Goal: Task Accomplishment & Management: Complete application form

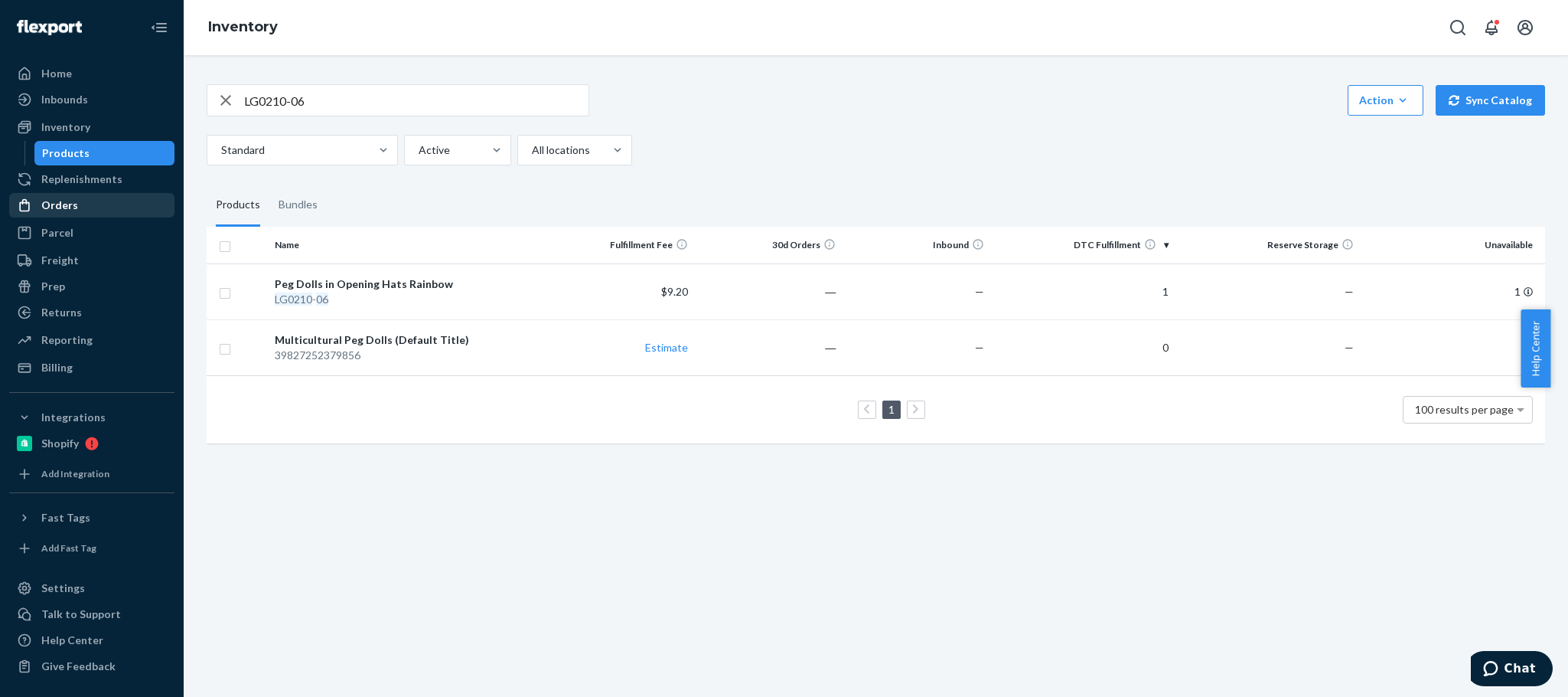
click at [51, 202] on div "Orders" at bounding box center [59, 205] width 37 height 15
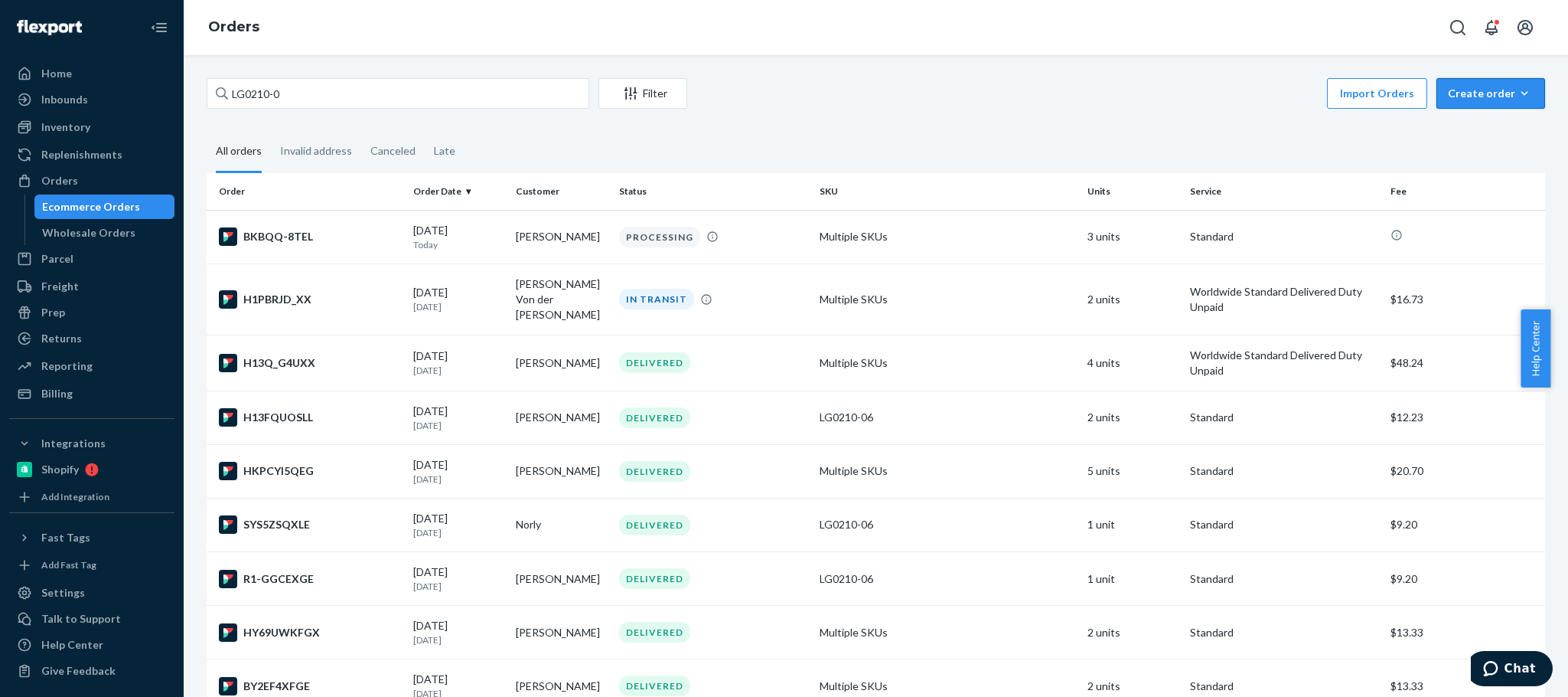
click at [1466, 101] on button "Create order Ecommerce order Removal order" at bounding box center [1491, 93] width 109 height 31
click at [1455, 126] on span "Ecommerce order" at bounding box center [1500, 130] width 95 height 11
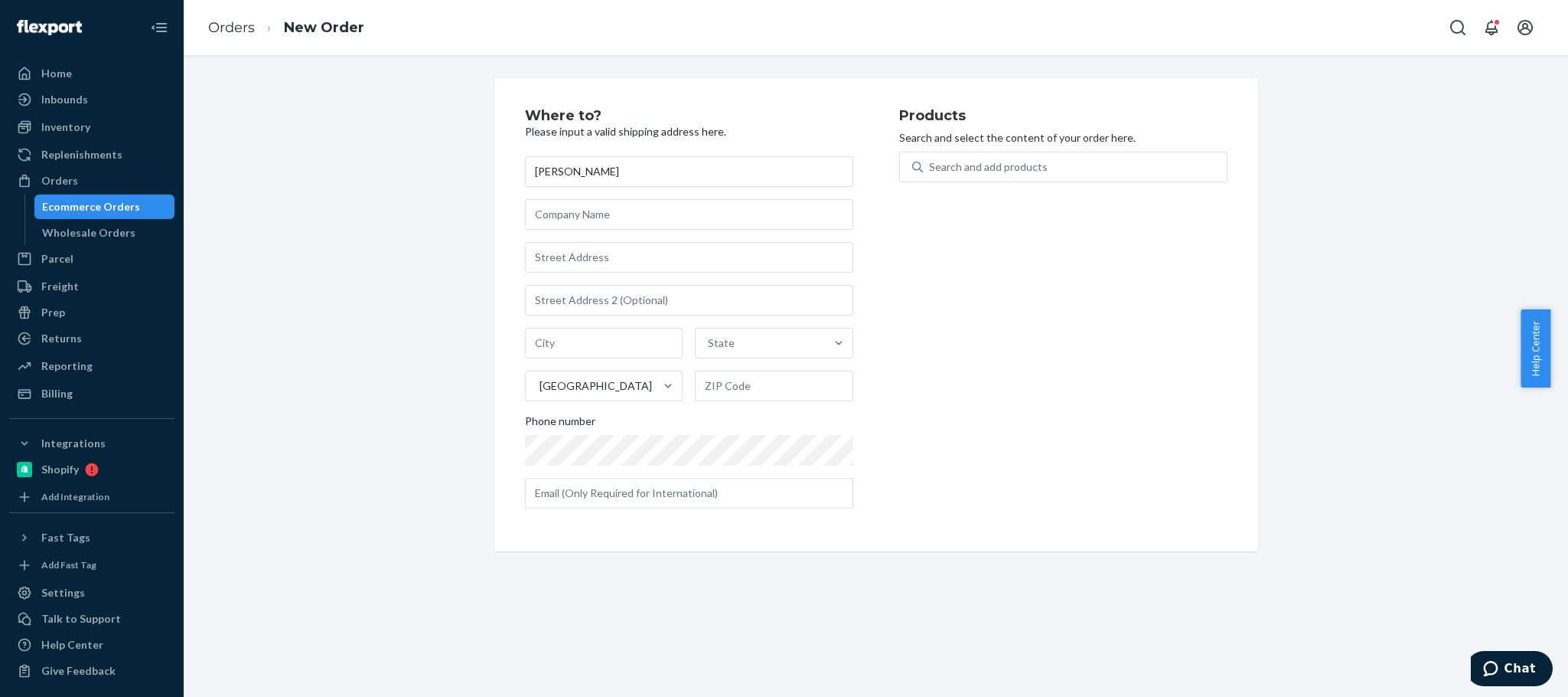
type input "[PERSON_NAME]"
click at [540, 255] on input "text" at bounding box center [689, 257] width 328 height 31
paste input "[STREET_ADDRESS]"
type input "[STREET_ADDRESS]"
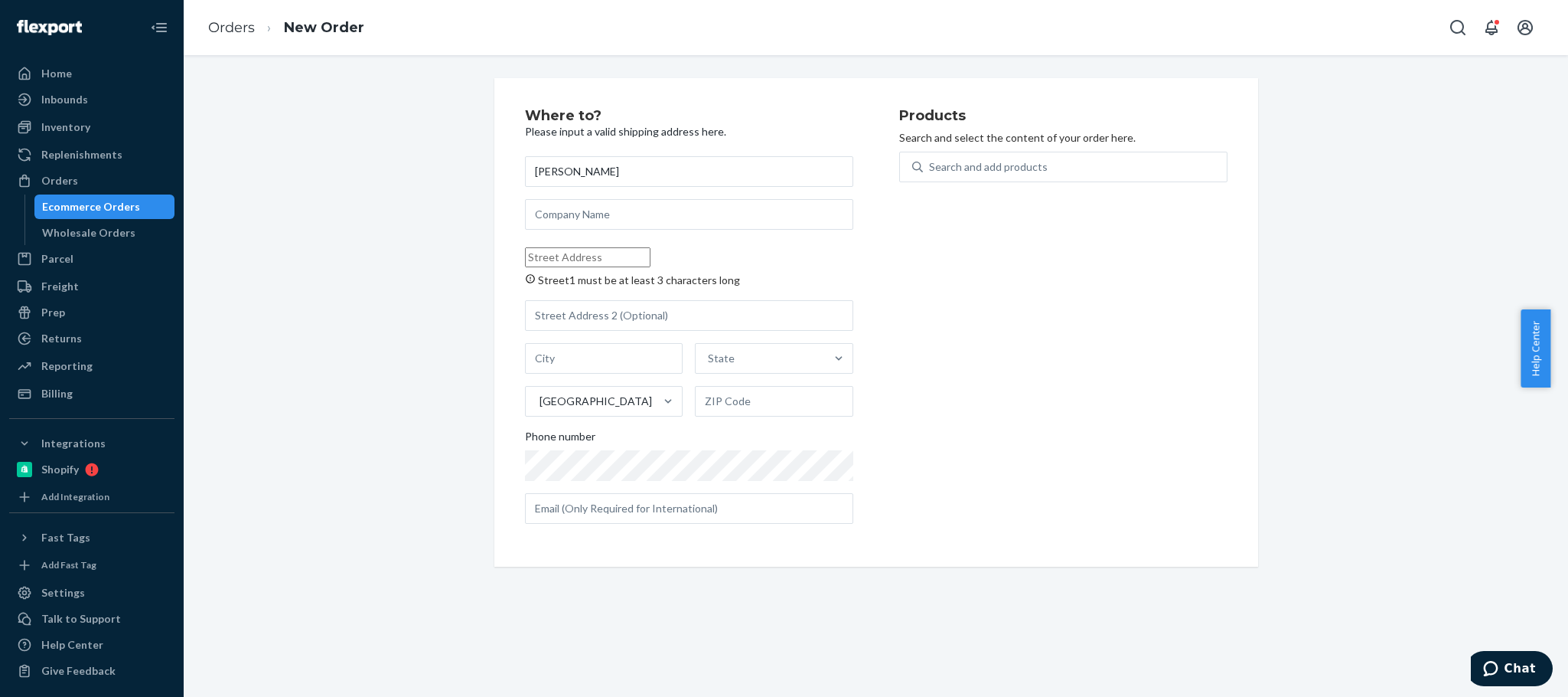
paste input "[STREET_ADDRESS]"
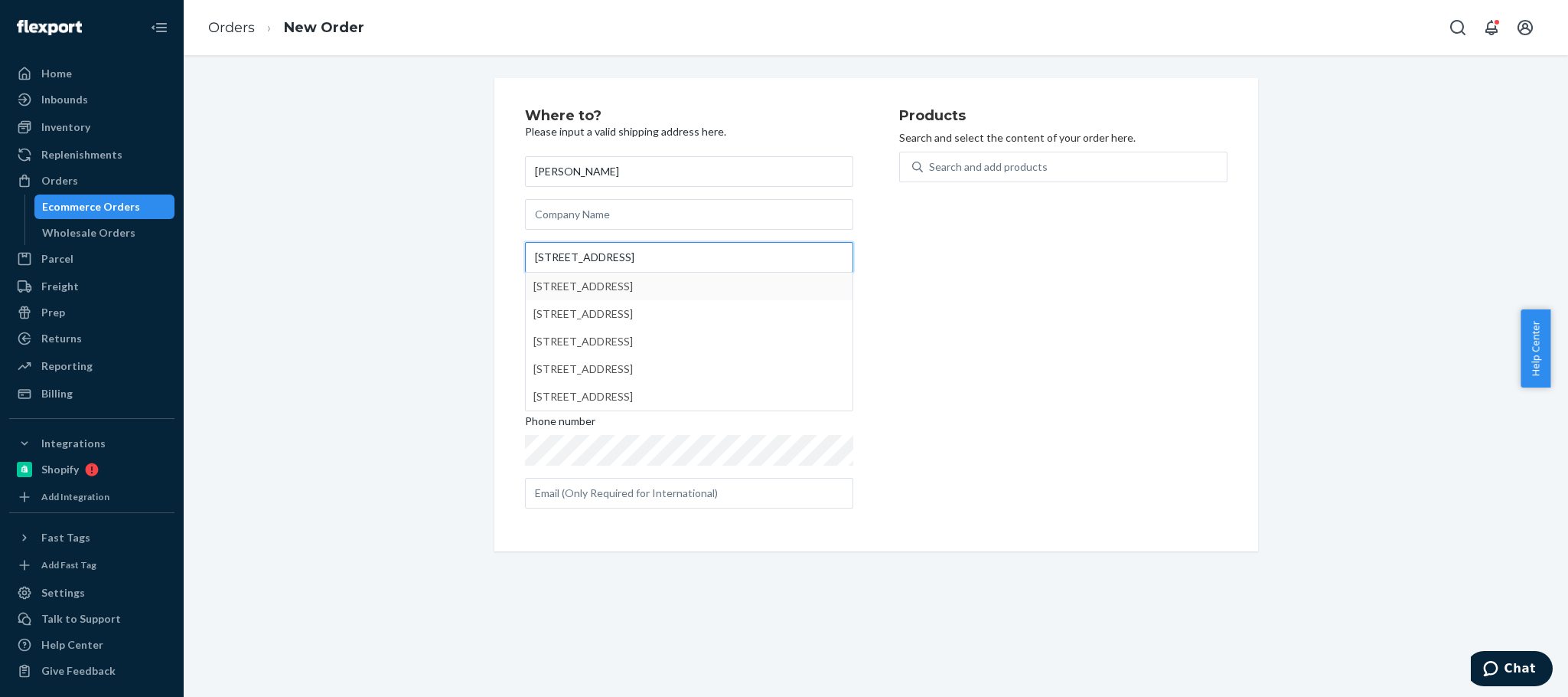
type input "[STREET_ADDRESS]"
click at [1063, 339] on div "Products Search and select the content of your order here. Search and add produ…" at bounding box center [1063, 314] width 328 height 412
click at [582, 334] on input "text" at bounding box center [604, 343] width 158 height 31
paste input "Schuylkill Haven, [GEOGRAPHIC_DATA] 17972-1942"
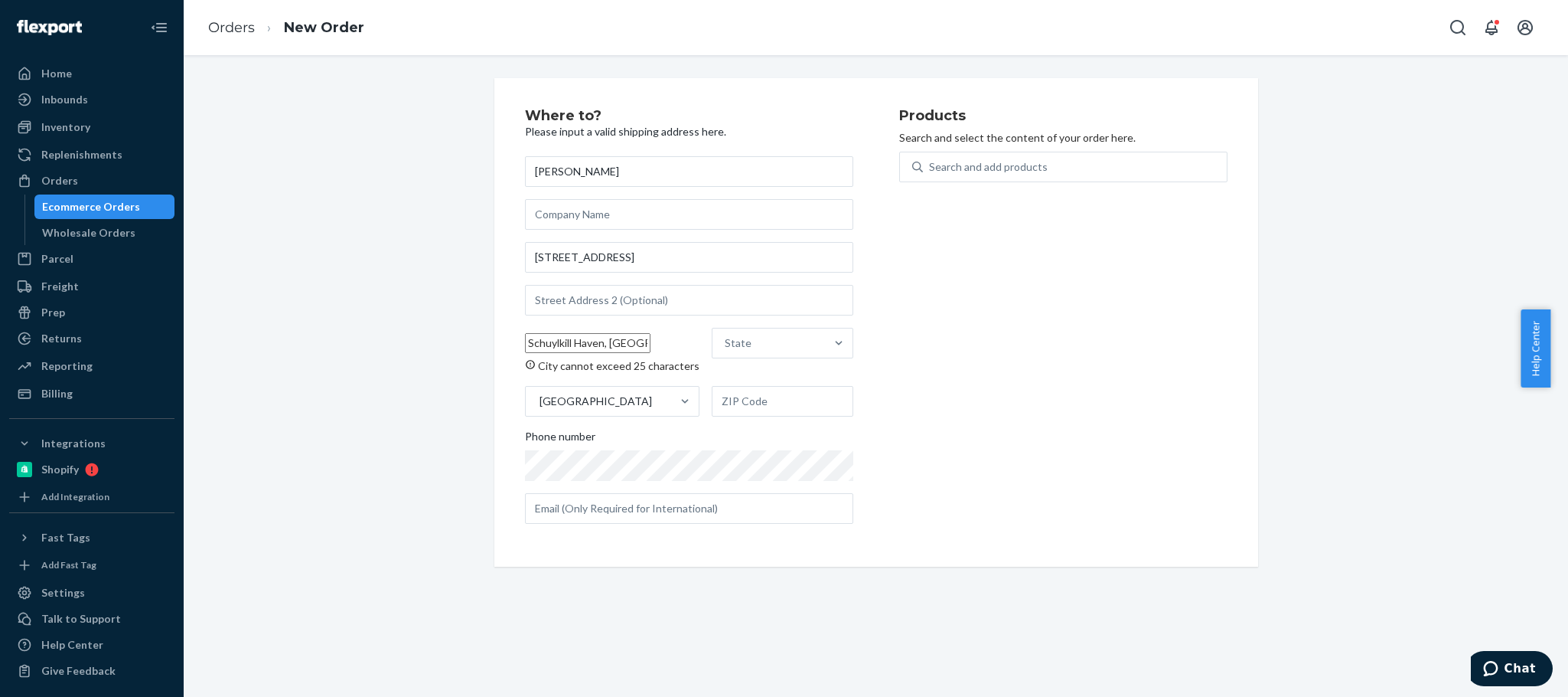
scroll to position [0, 39]
type input "Schuylkill Haven, [GEOGRAPHIC_DATA] 17972-1942"
click at [787, 402] on input "text" at bounding box center [782, 401] width 142 height 31
paste input "Schuylkill Haven, [GEOGRAPHIC_DATA] 17972-1942"
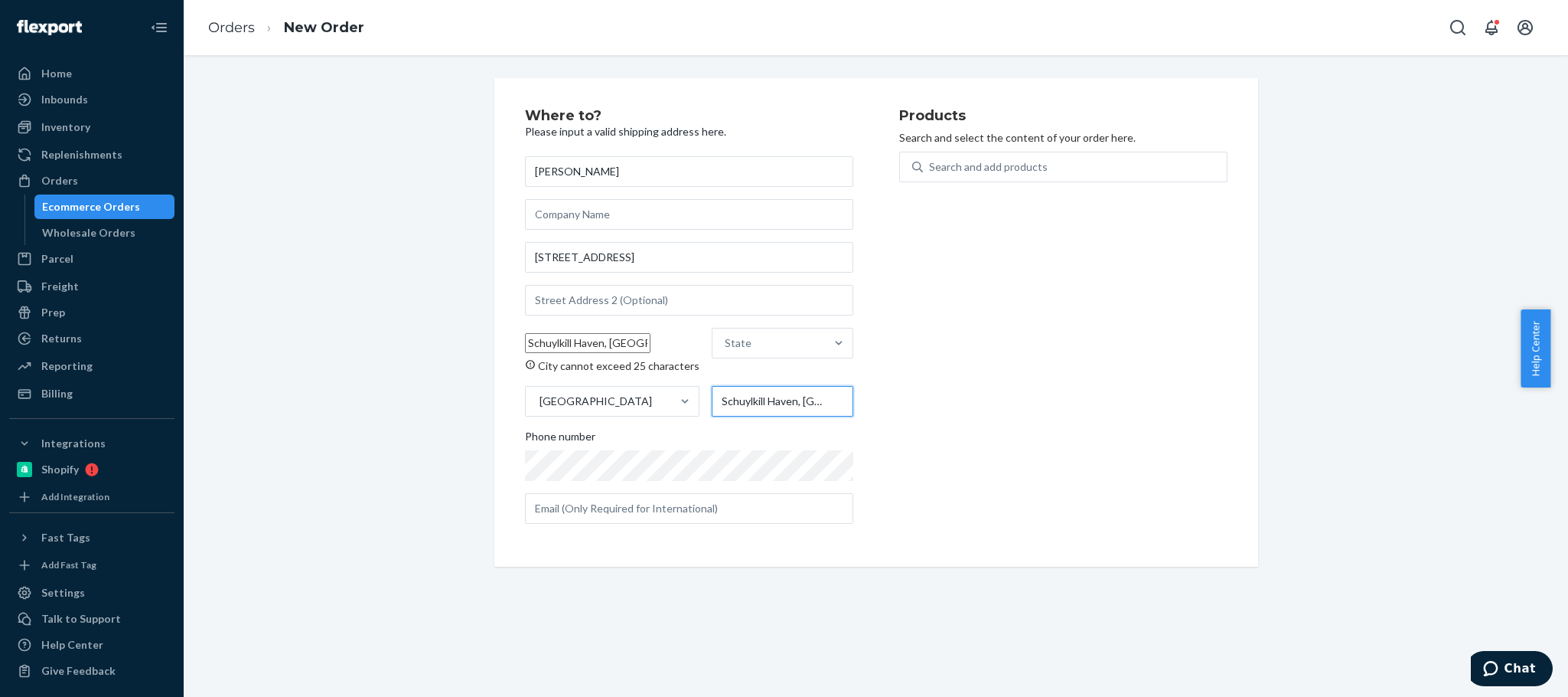
scroll to position [0, 41]
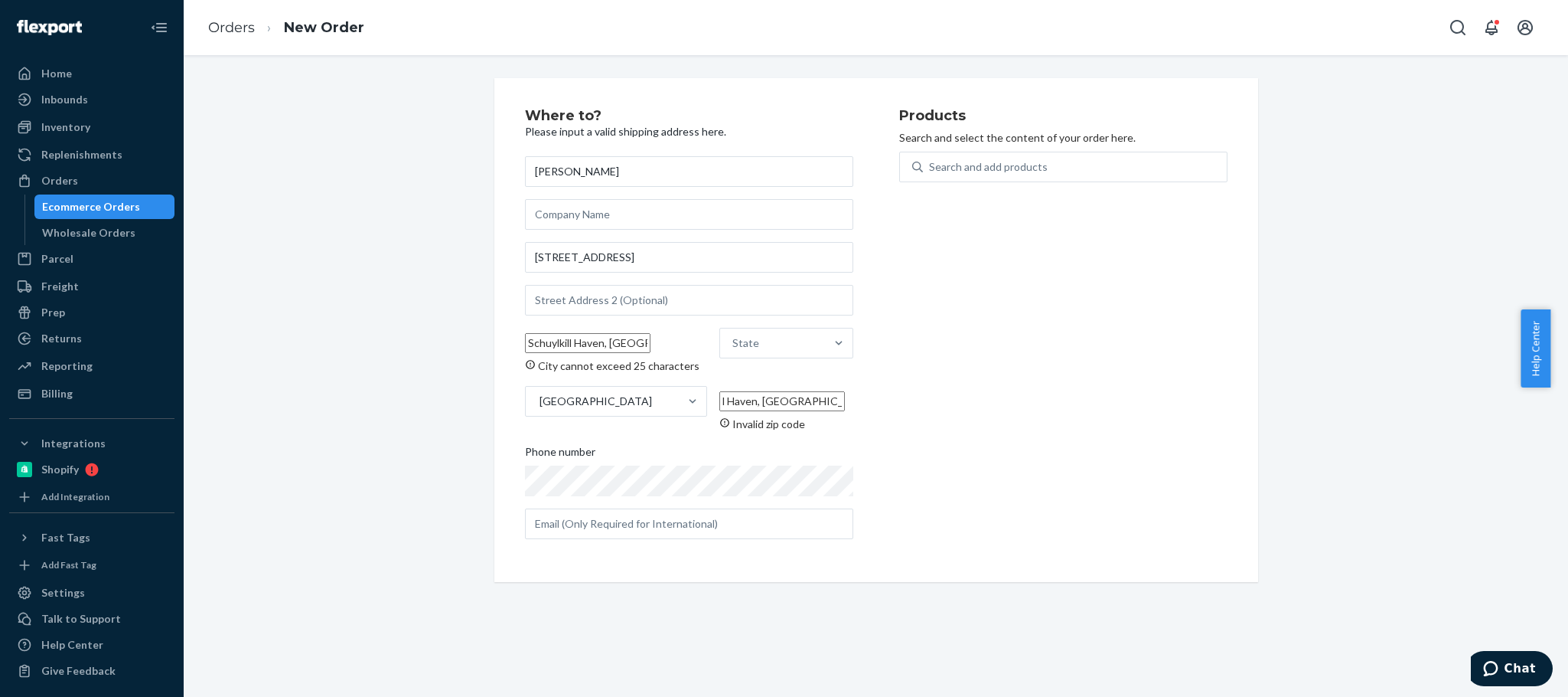
type input "Schuylkill Haven, [GEOGRAPHIC_DATA] 17972-1942"
click at [612, 338] on input "Schuylkill Haven, [GEOGRAPHIC_DATA] 17972-1942" at bounding box center [587, 343] width 125 height 20
click at [605, 344] on input "Schuylkill Haven, [GEOGRAPHIC_DATA] 17972-1942" at bounding box center [587, 343] width 125 height 20
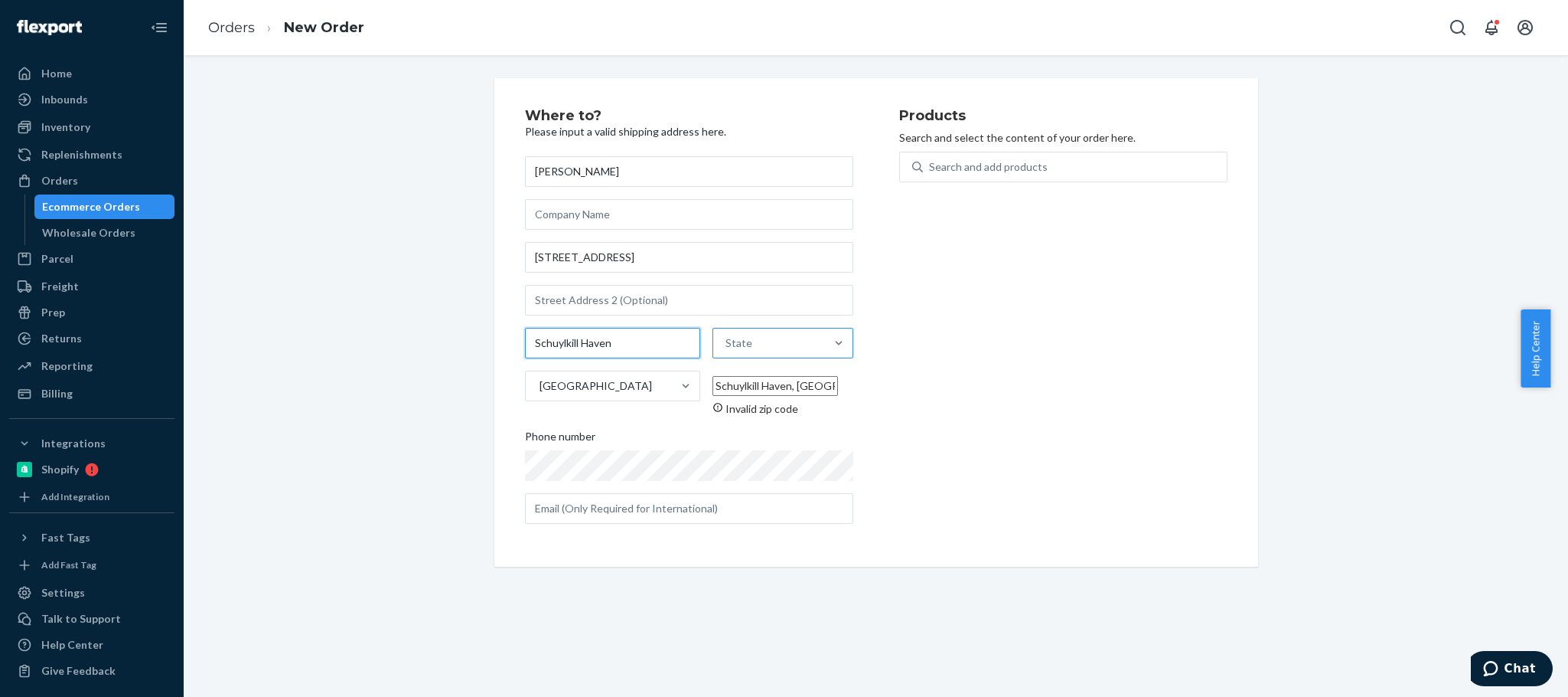
type input "Schuylkill Haven"
click at [730, 345] on div "State" at bounding box center [769, 343] width 112 height 31
click at [727, 345] on input "State" at bounding box center [727, 343] width 2 height 15
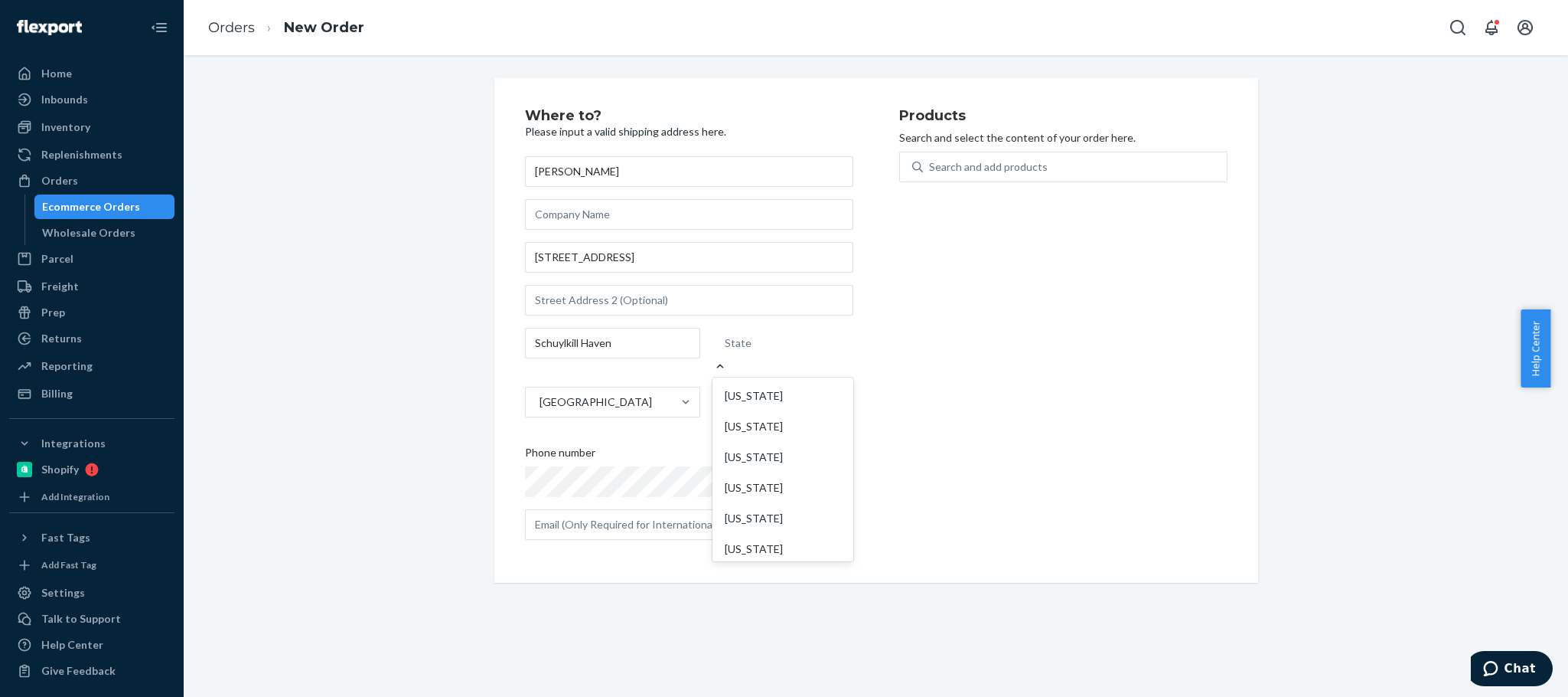
paste input "PA"
type input "PA"
click at [747, 380] on div "[US_STATE]" at bounding box center [782, 395] width 135 height 31
click at [741, 350] on input "PA" at bounding box center [733, 343] width 17 height 15
drag, startPoint x: 775, startPoint y: 381, endPoint x: 420, endPoint y: 379, distance: 355.0
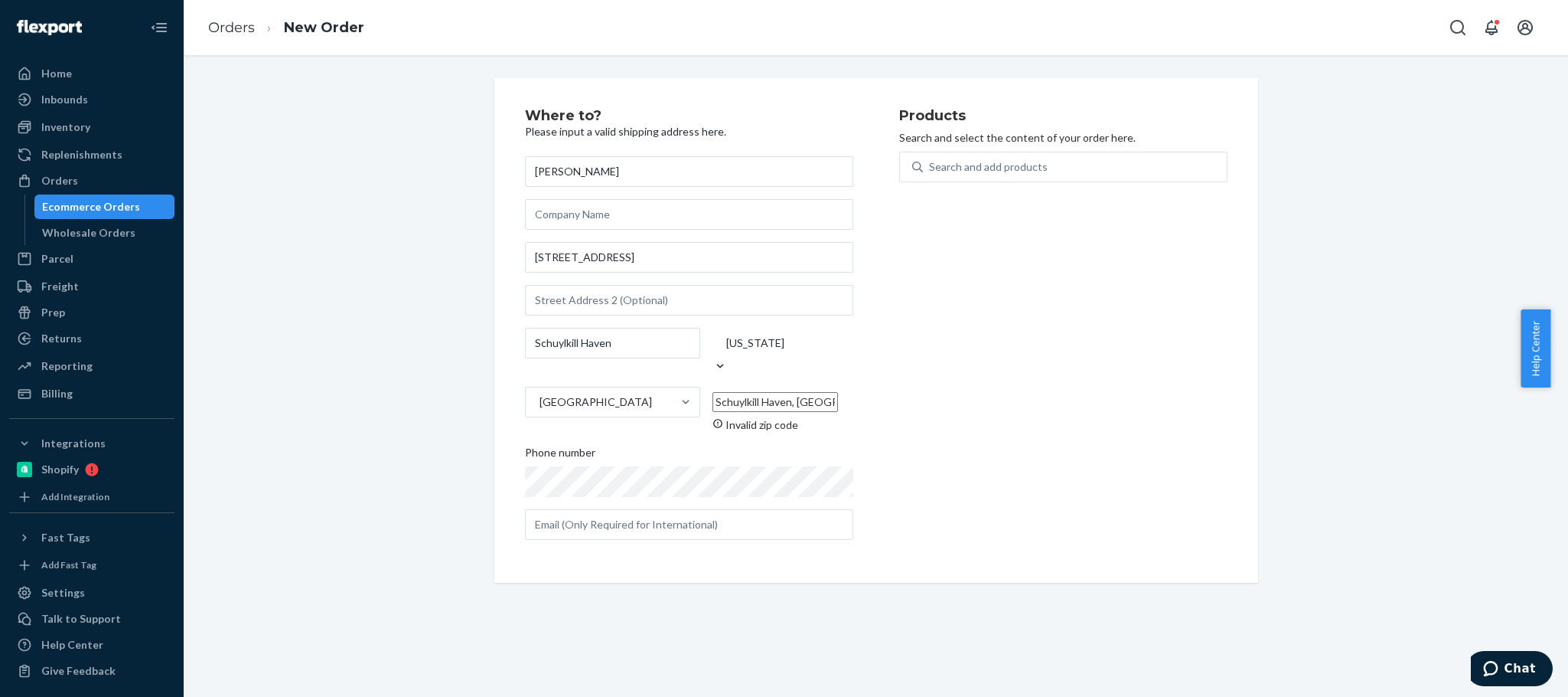
click at [501, 389] on div "Where to? Please input a valid shipping address here. [PERSON_NAME] [STREET_ADD…" at bounding box center [876, 330] width 764 height 505
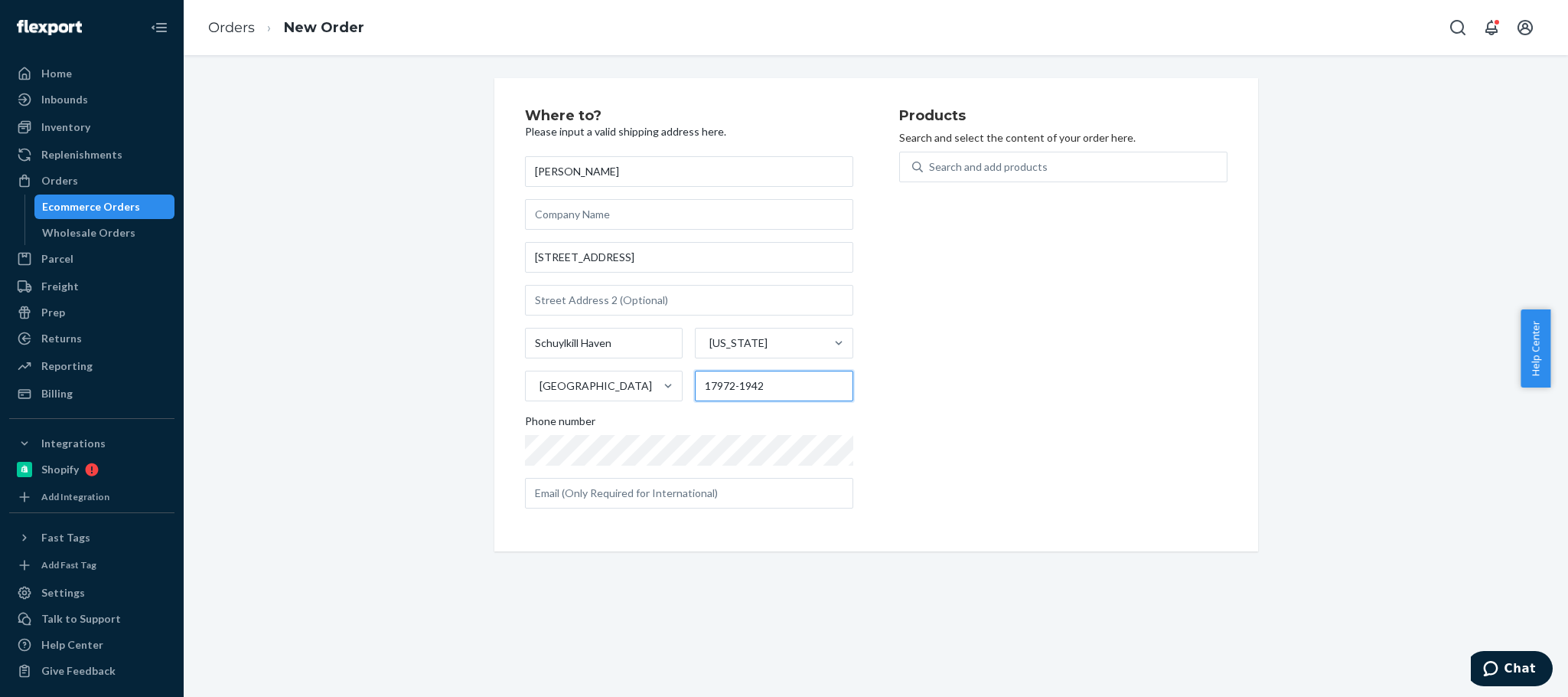
type input "17972-1942"
click at [978, 381] on div "Products Search and select the content of your order here. Search and add produ…" at bounding box center [1063, 314] width 328 height 412
click at [1061, 402] on div "Products Search and select the content of your order here. Search and add produ…" at bounding box center [1063, 314] width 328 height 412
click at [976, 161] on div "Search and add products" at bounding box center [988, 166] width 119 height 15
click at [930, 161] on input "Search and add products" at bounding box center [930, 166] width 2 height 15
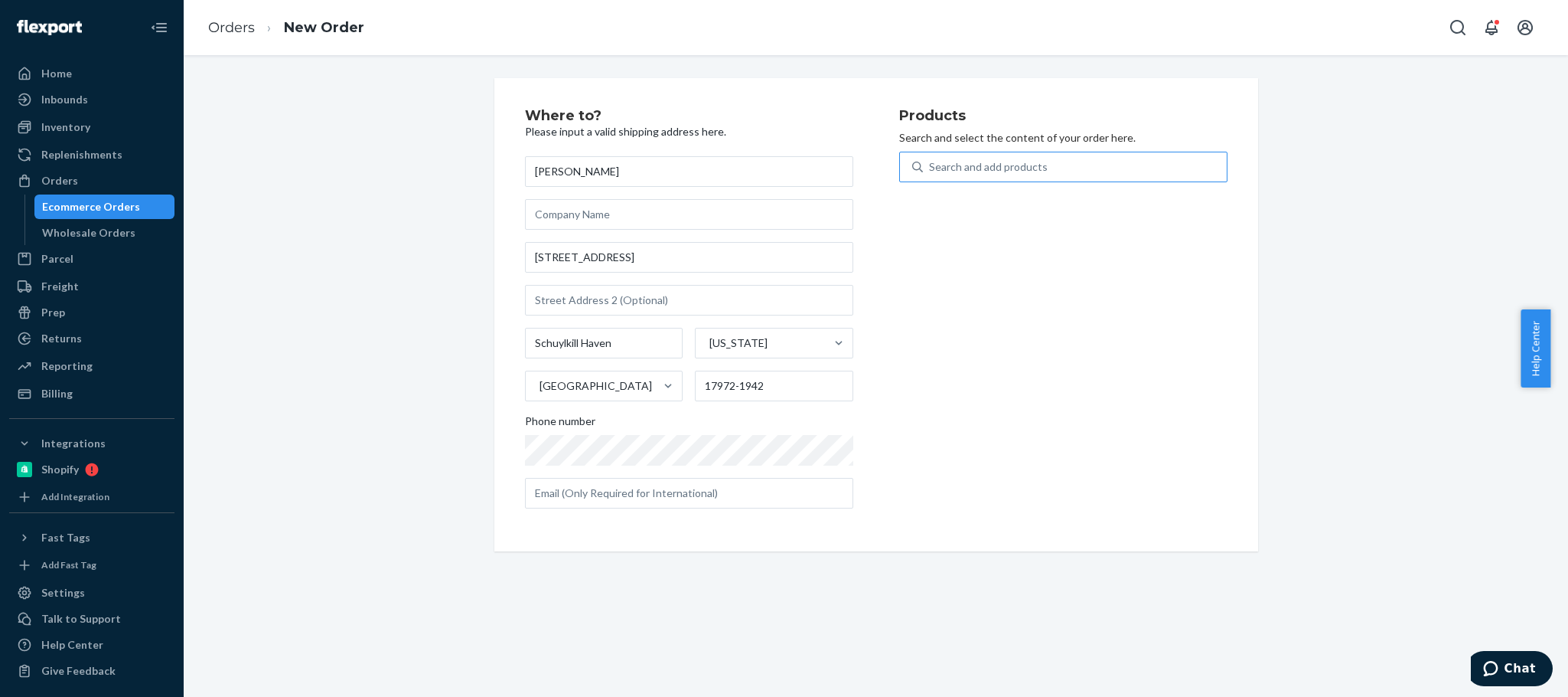
paste input "LG0110-13"
type input "LG0110-13"
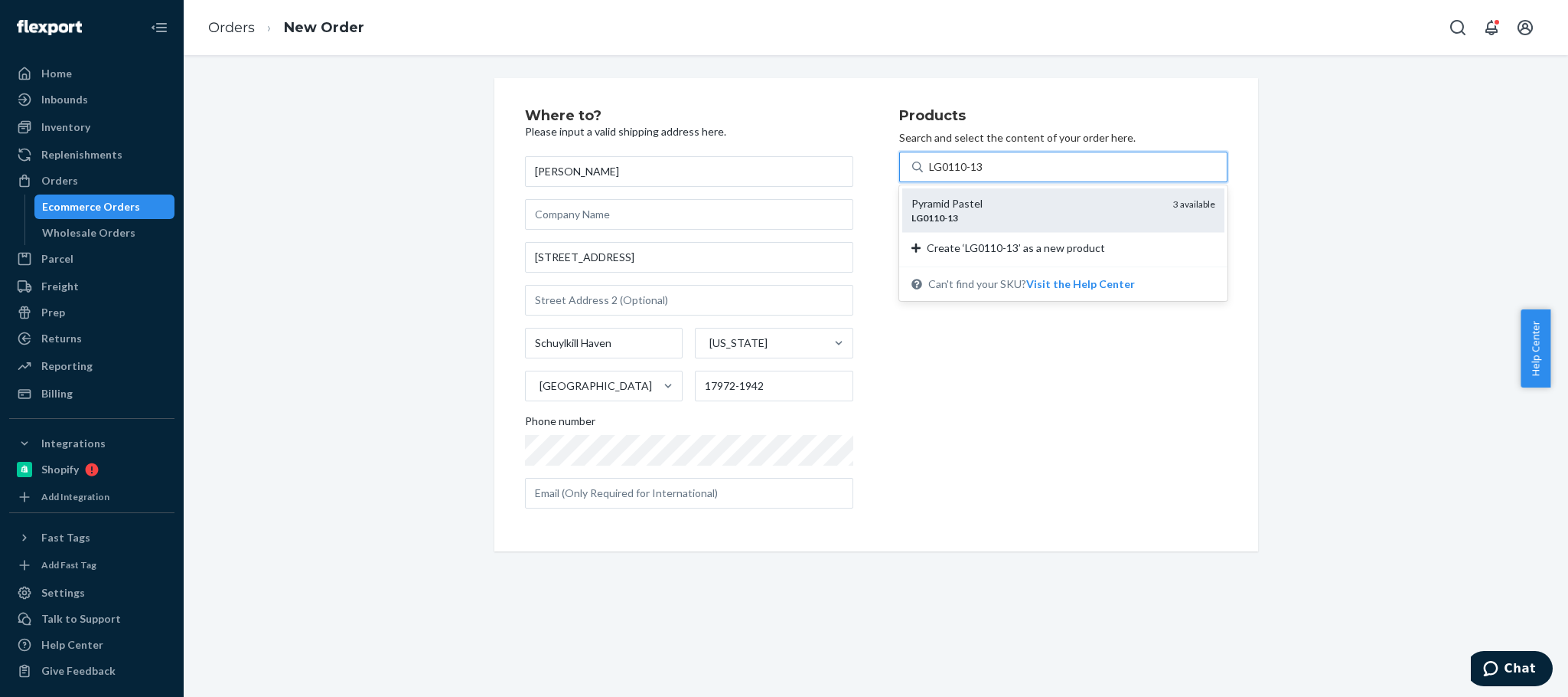
click at [1012, 217] on div "LG0110 - 13" at bounding box center [1036, 217] width 250 height 13
click at [984, 175] on input "LG0110-13" at bounding box center [956, 166] width 55 height 15
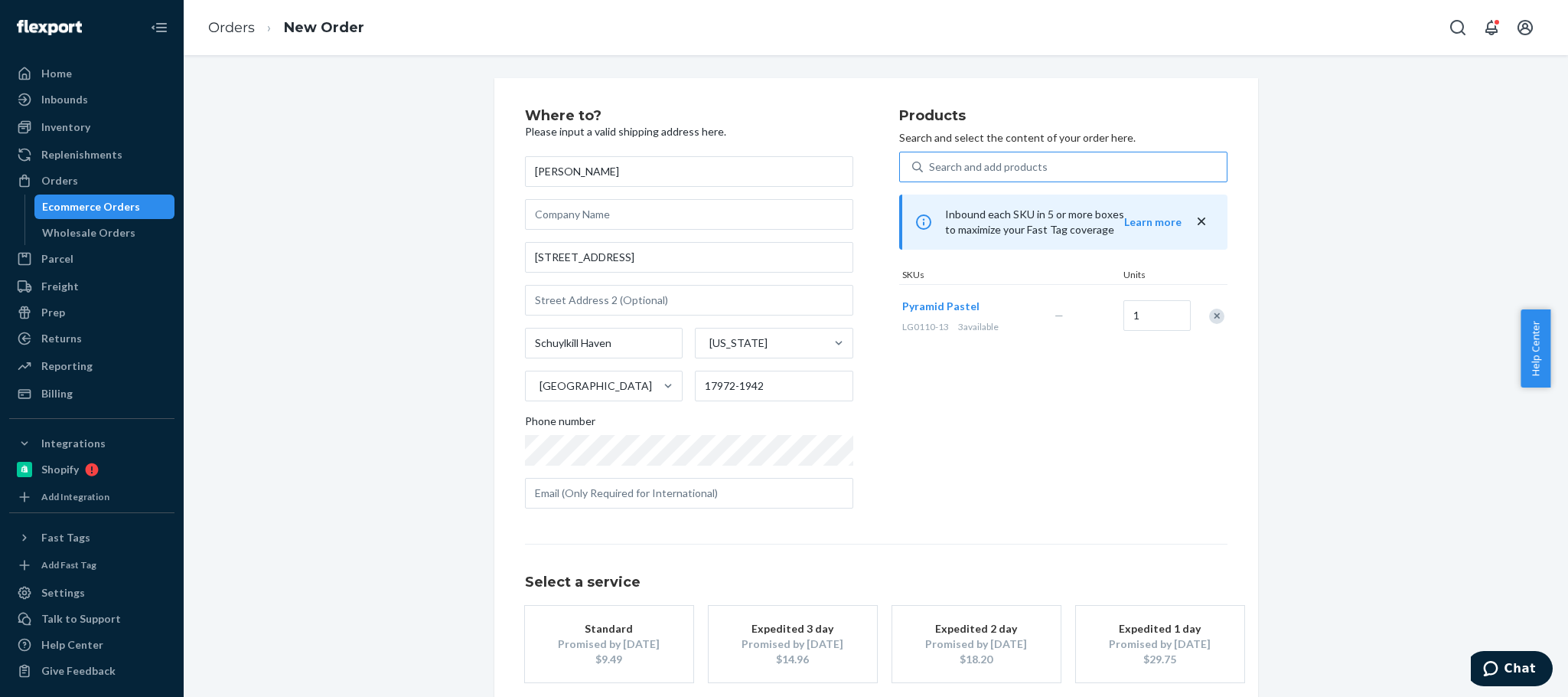
click at [586, 628] on div "Standard" at bounding box center [609, 628] width 123 height 15
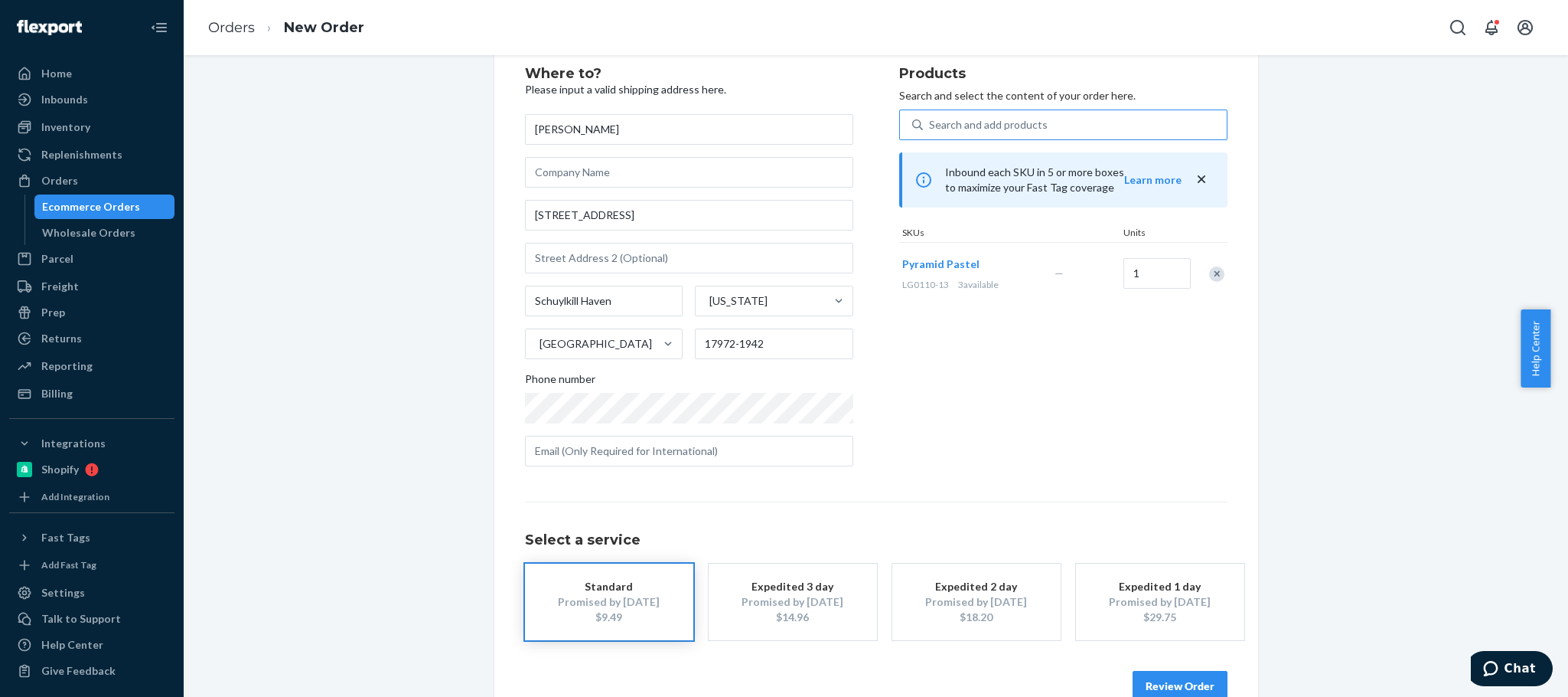
scroll to position [76, 0]
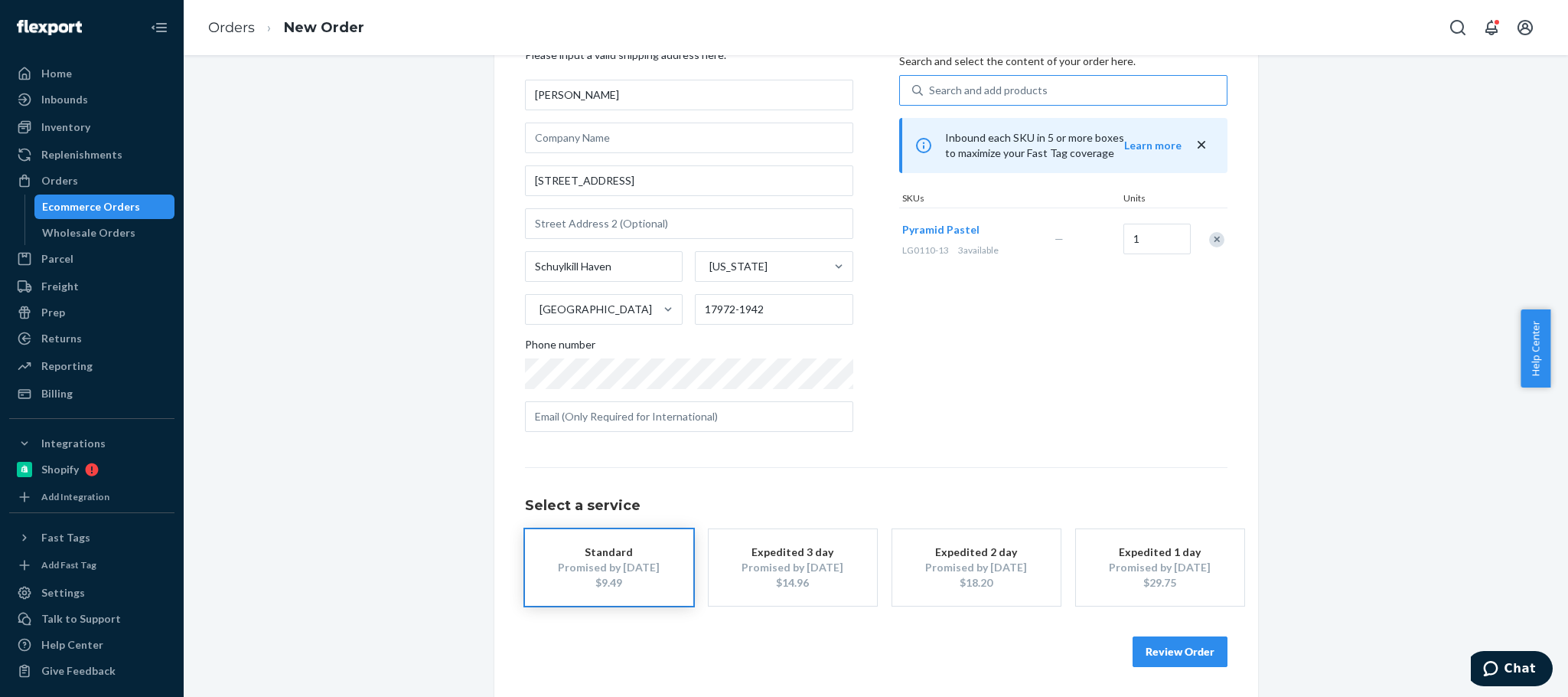
click at [1160, 640] on button "Review Order" at bounding box center [1180, 651] width 95 height 31
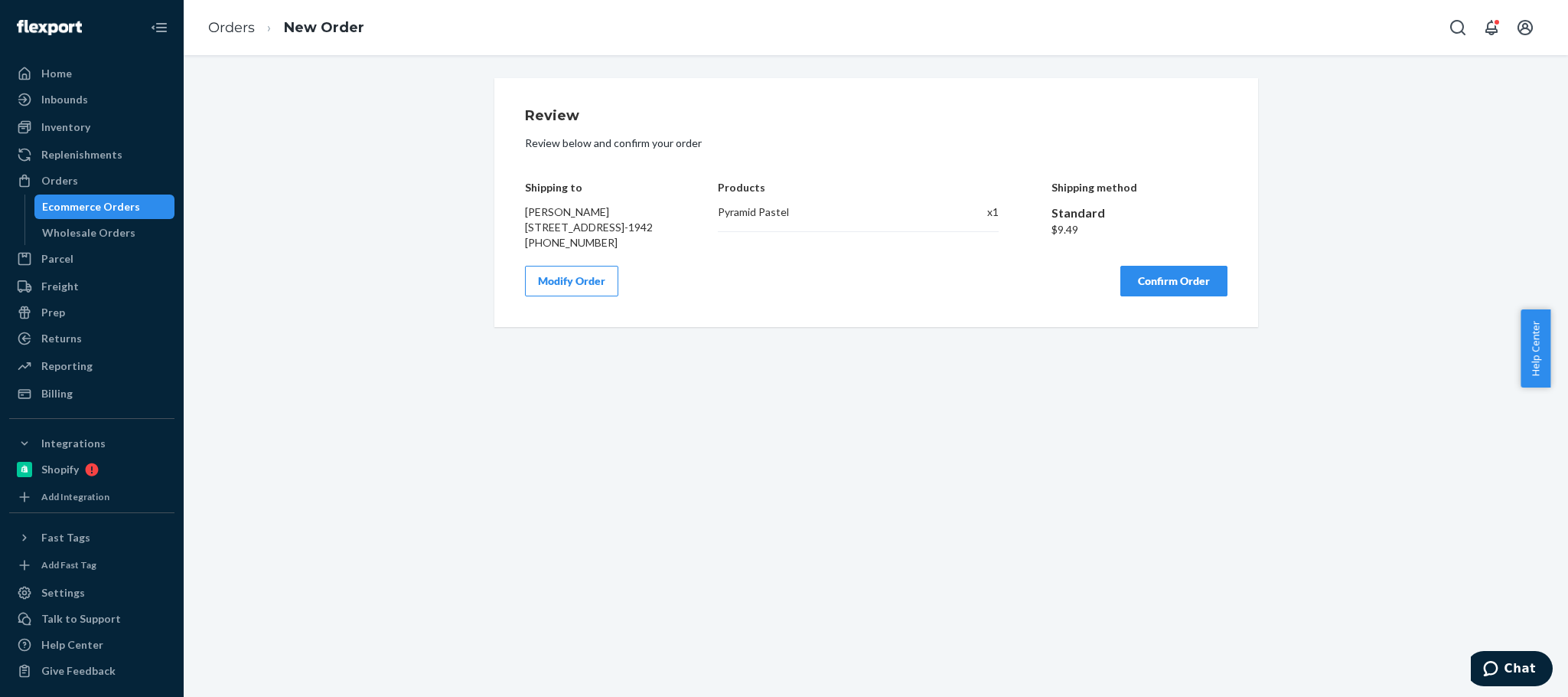
click at [1165, 296] on button "Confirm Order" at bounding box center [1174, 280] width 107 height 31
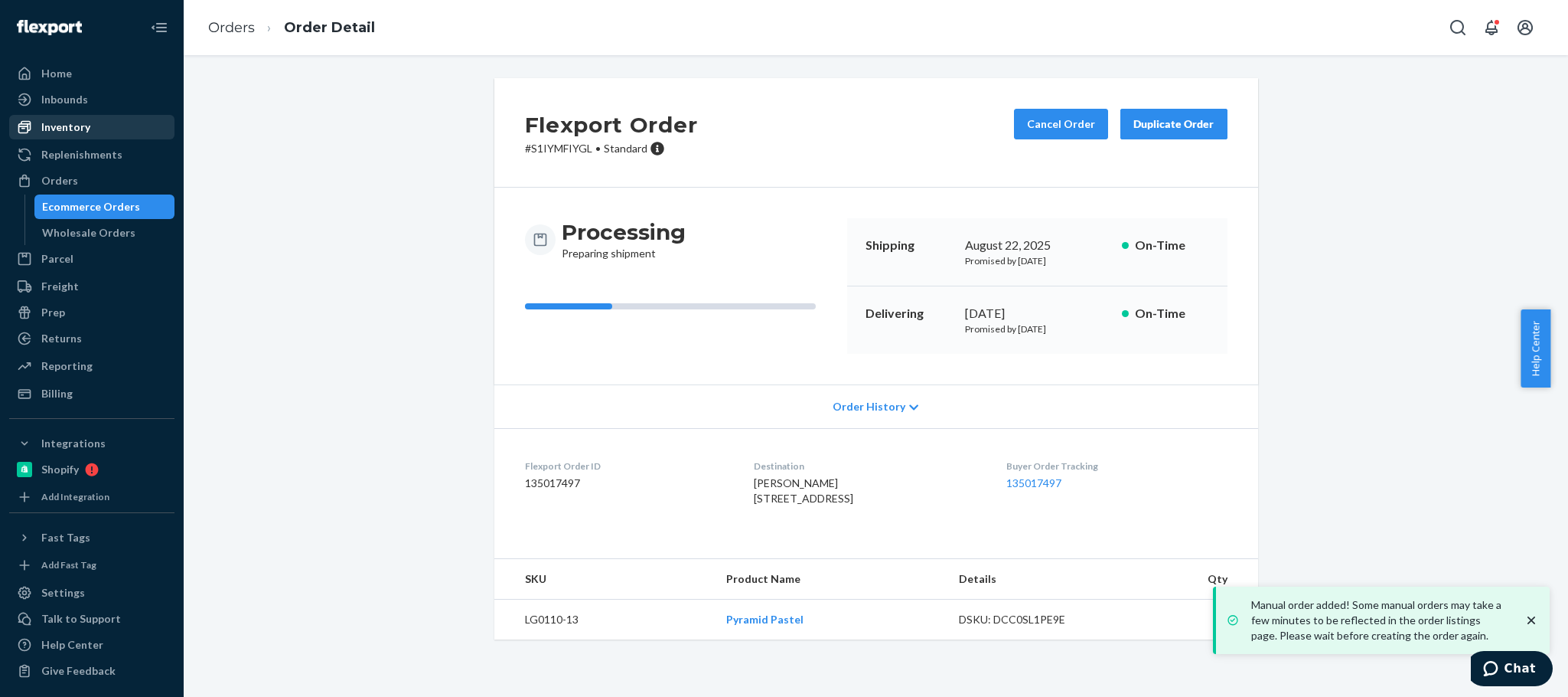
click at [71, 124] on div "Inventory" at bounding box center [65, 127] width 49 height 15
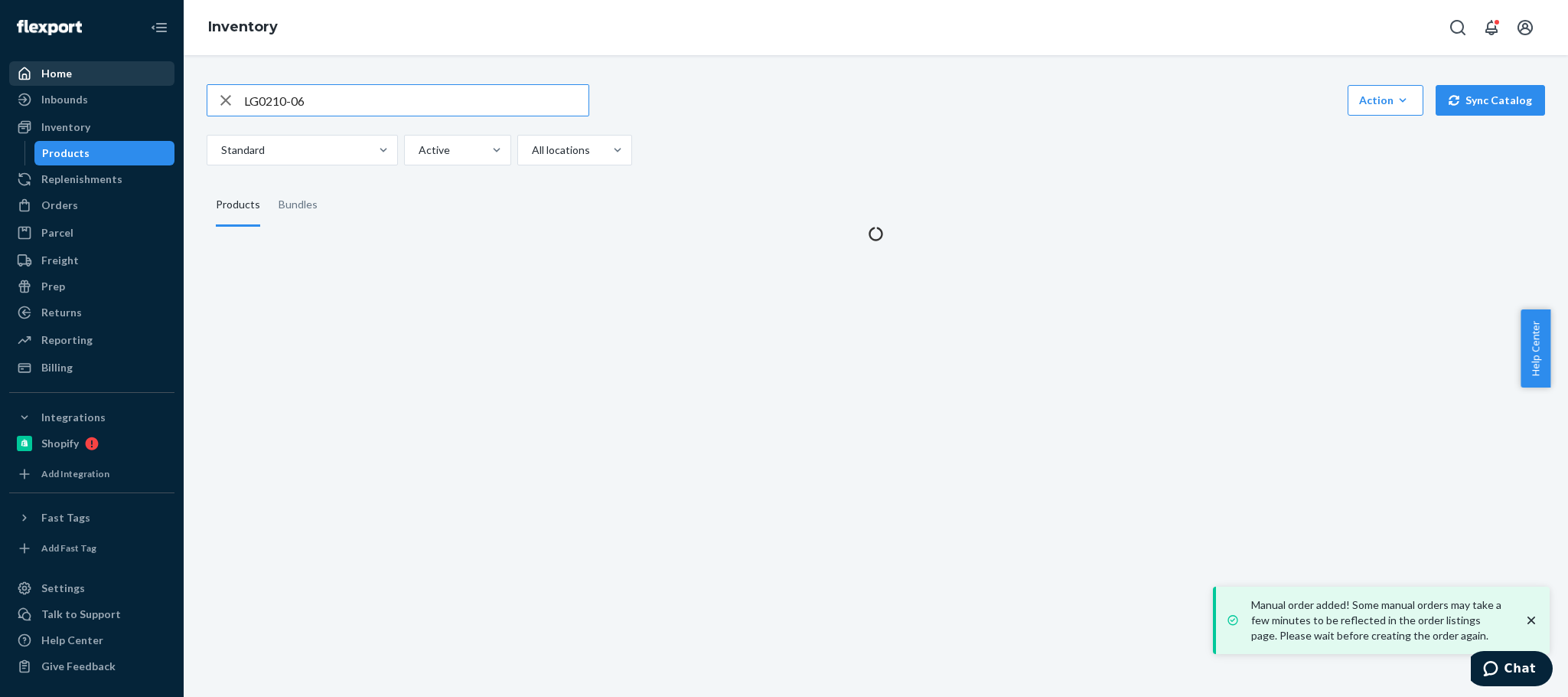
drag, startPoint x: 346, startPoint y: 95, endPoint x: 118, endPoint y: 78, distance: 228.6
click at [117, 78] on div "Home Inbounds Shipping Plans Problems Inventory Products Replenishments Orders …" at bounding box center [784, 348] width 1568 height 697
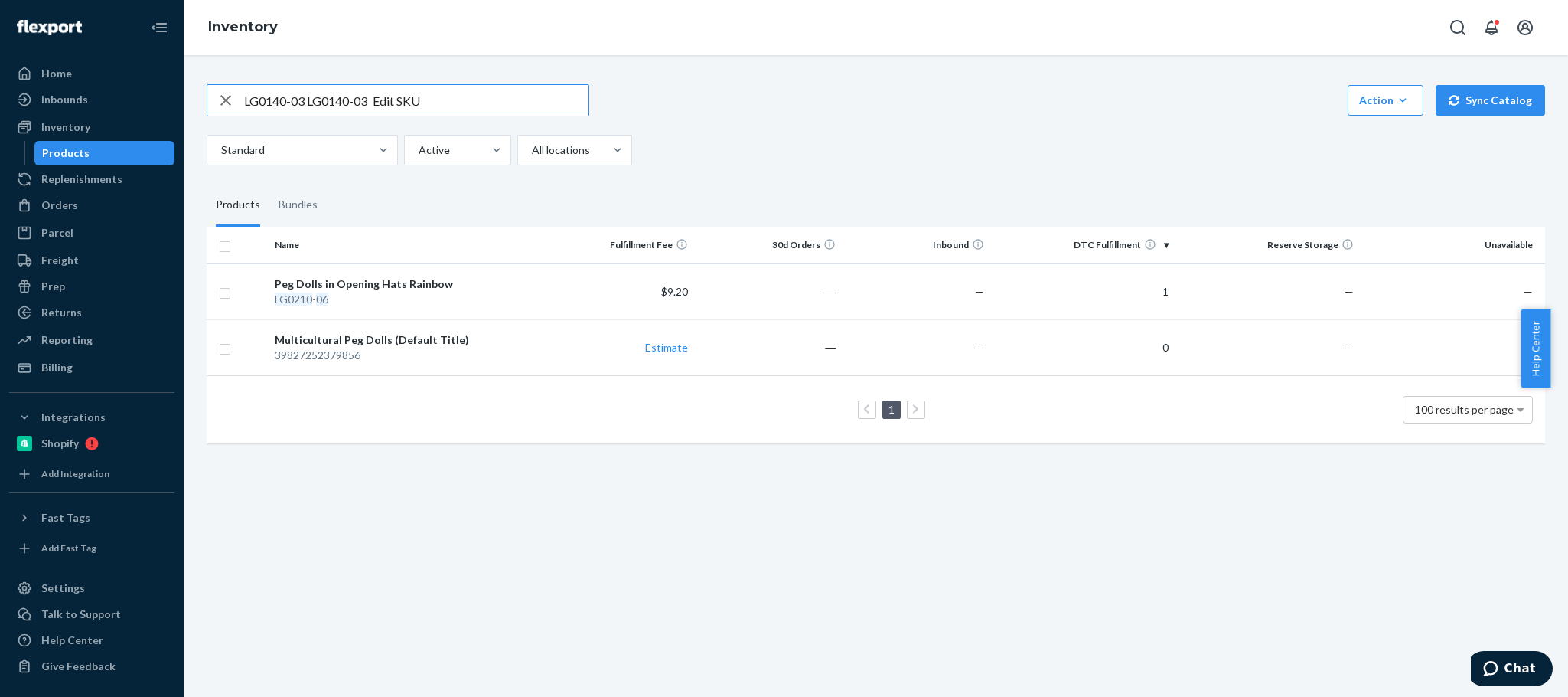
drag, startPoint x: 306, startPoint y: 102, endPoint x: 790, endPoint y: 108, distance: 484.0
click at [723, 106] on div "LG0140-03 LG0140-03 Edit SKU Action Create product Create bundle Bulk create pr…" at bounding box center [875, 100] width 1338 height 32
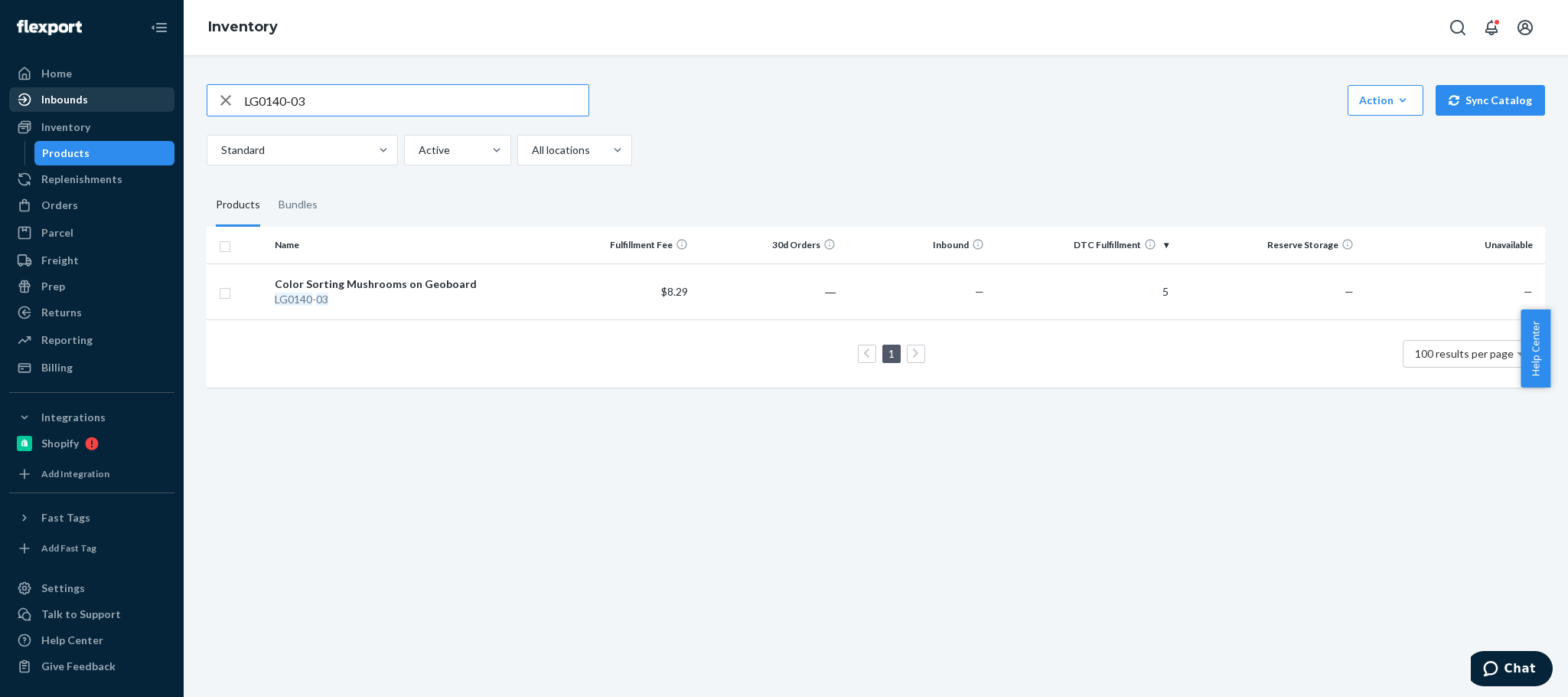
drag, startPoint x: 399, startPoint y: 97, endPoint x: 12, endPoint y: 102, distance: 387.0
click at [28, 102] on div "Home Inbounds Shipping Plans Problems Inventory Products Replenishments Orders …" at bounding box center [784, 348] width 1568 height 697
paste input "LG0210-06 Edit SKU"
drag, startPoint x: 312, startPoint y: 97, endPoint x: 841, endPoint y: 78, distance: 529.3
click at [749, 85] on div "LG0210-06 Edit SKU Action Create product Create bundle Bulk create products Bul…" at bounding box center [875, 100] width 1338 height 32
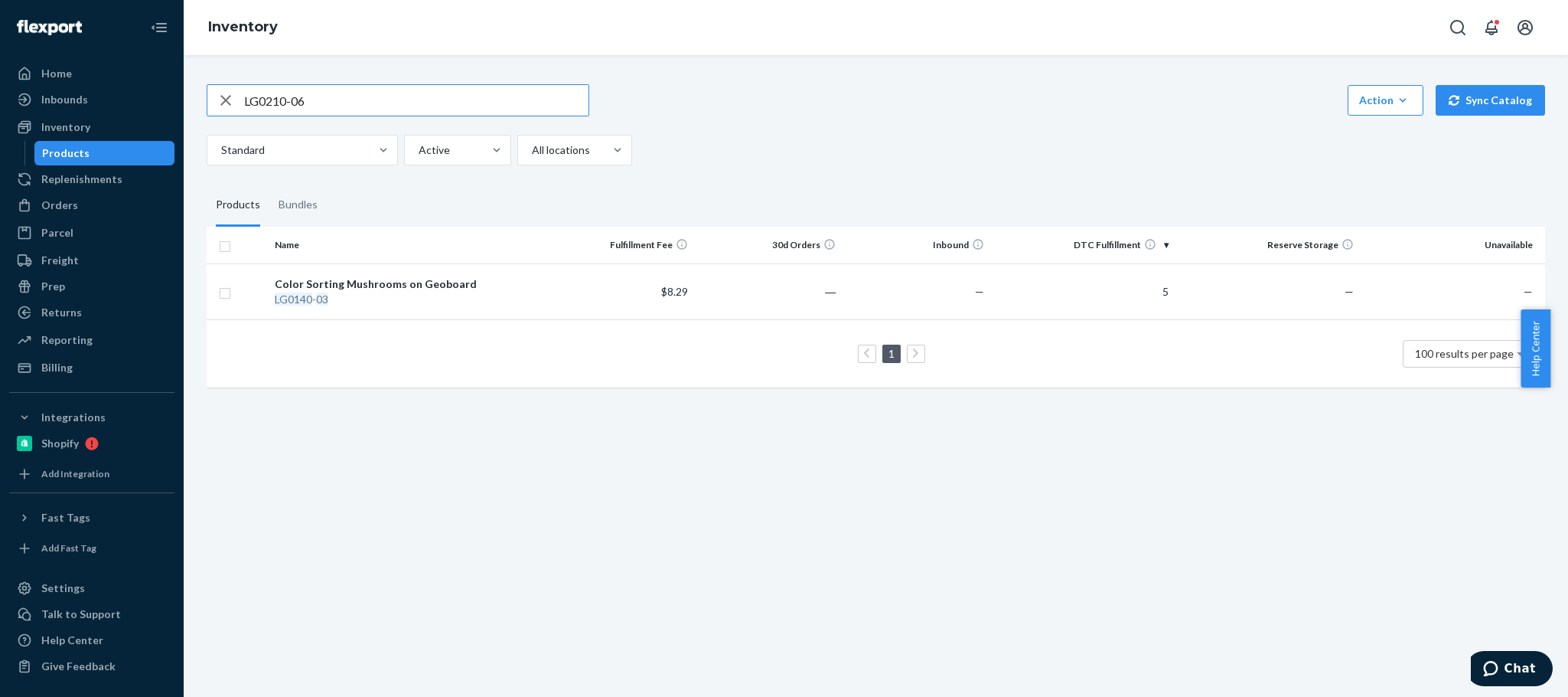
type input "LG0210-06"
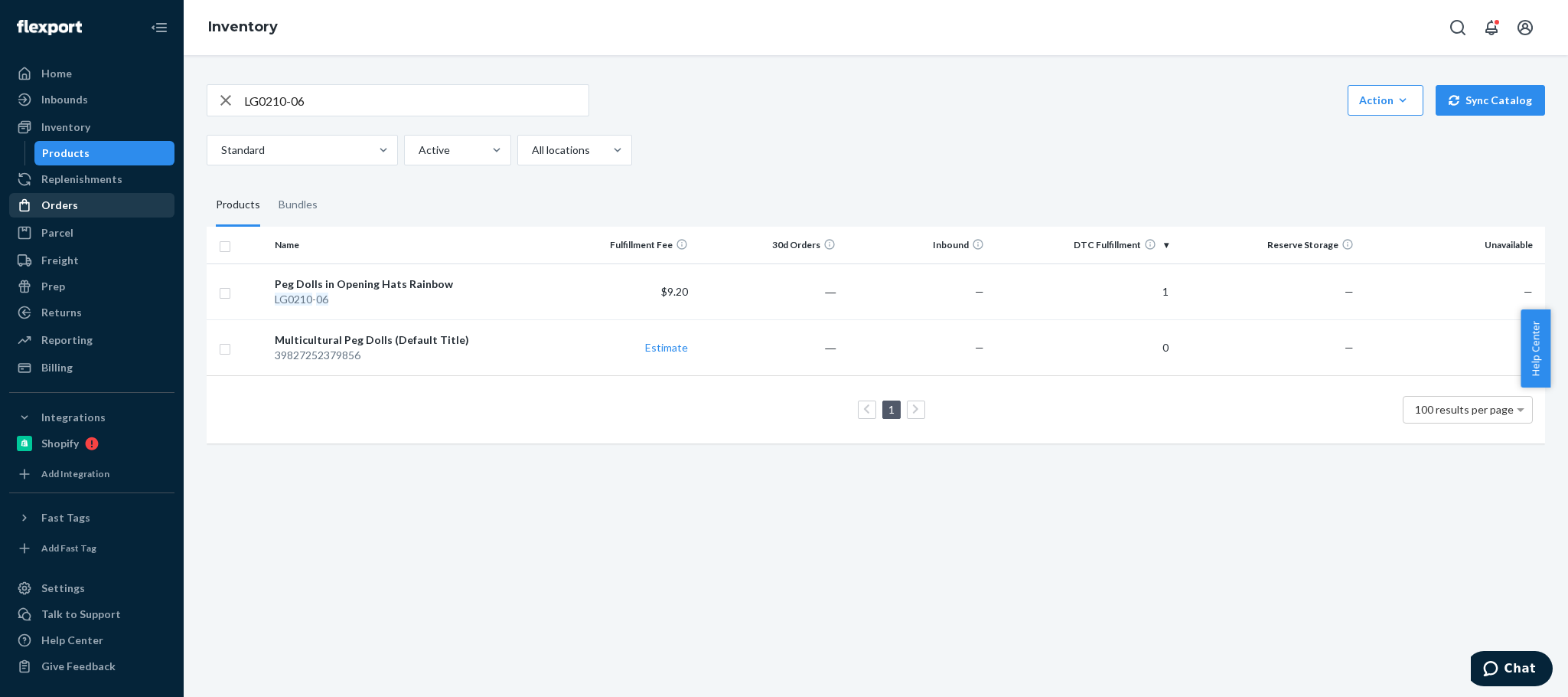
click at [73, 198] on div "Orders" at bounding box center [59, 205] width 37 height 15
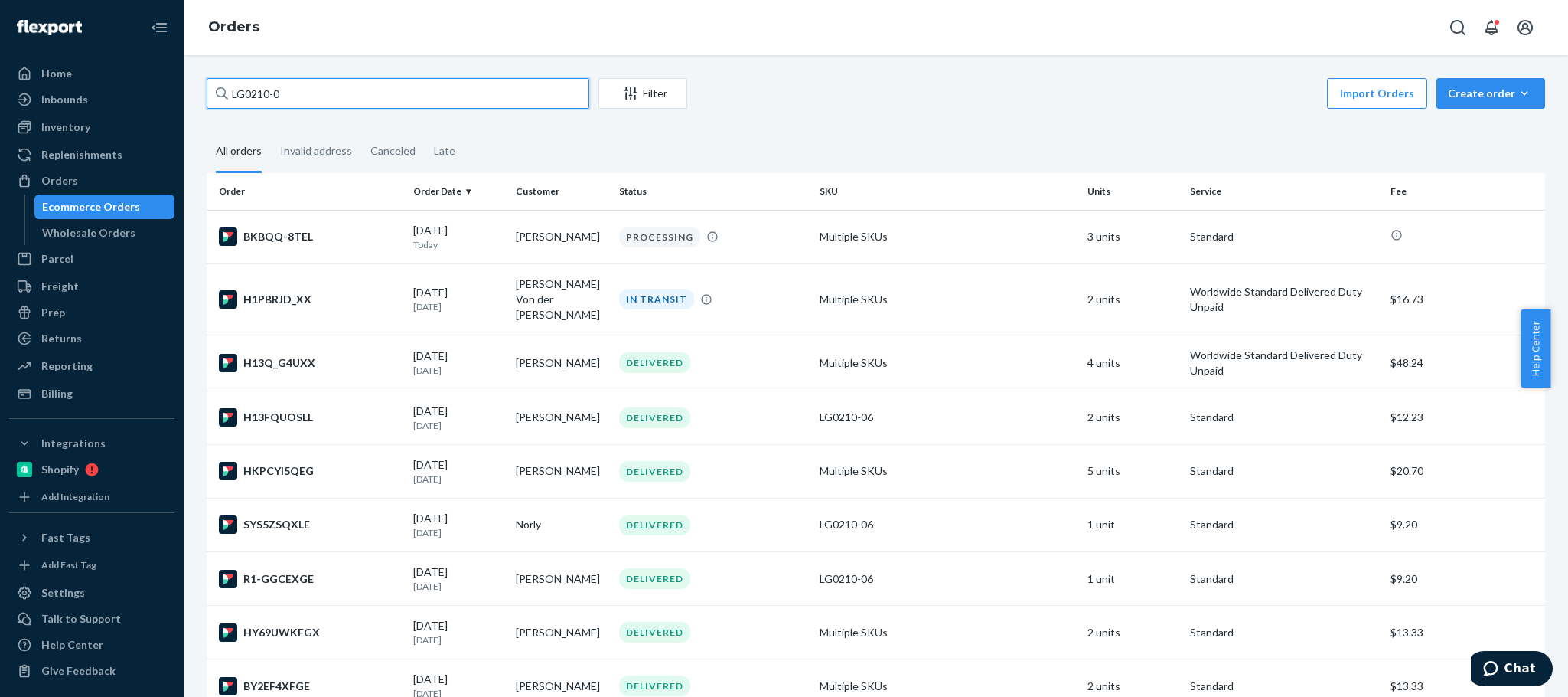
drag, startPoint x: 271, startPoint y: 104, endPoint x: 181, endPoint y: 95, distance: 90.4
click at [181, 95] on div "Home Inbounds Shipping Plans Problems Inventory Products Replenishments Orders …" at bounding box center [784, 348] width 1568 height 697
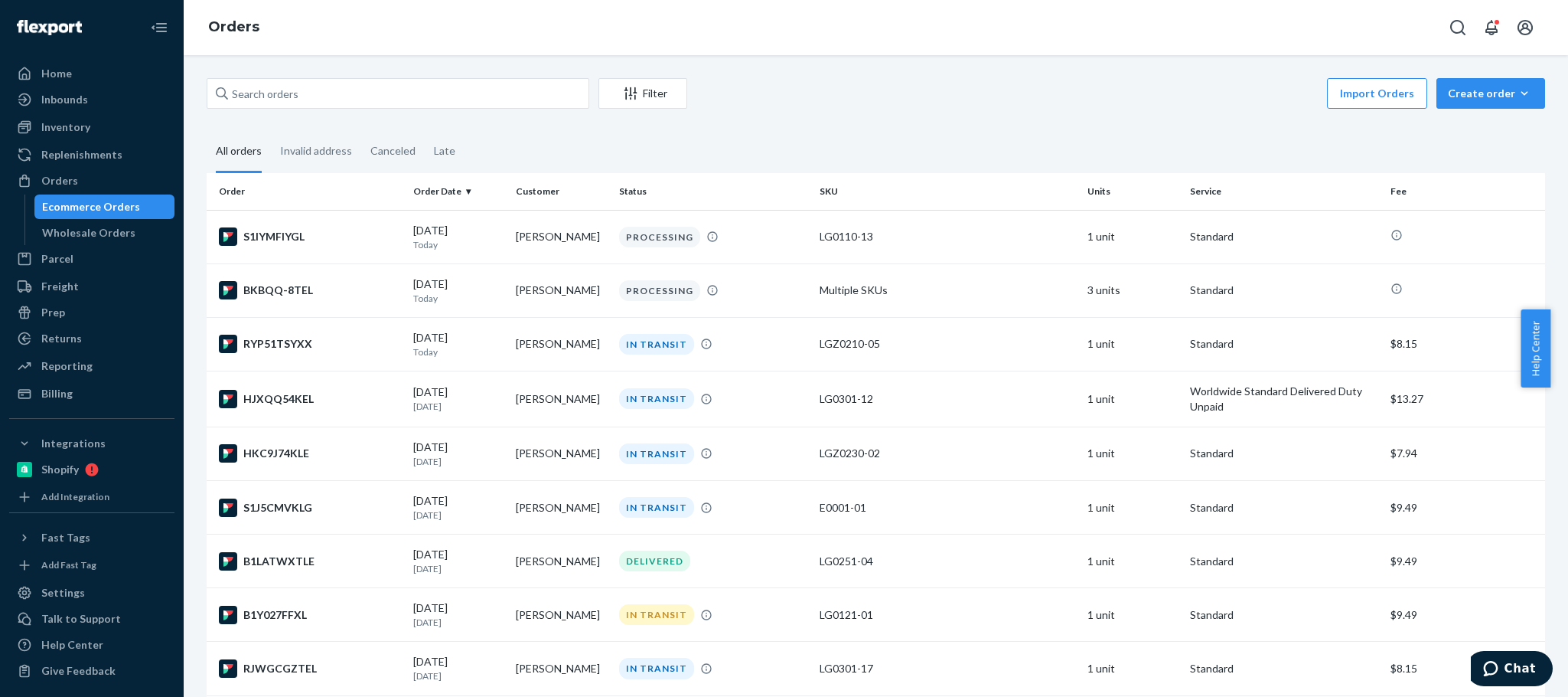
scroll to position [1009, 0]
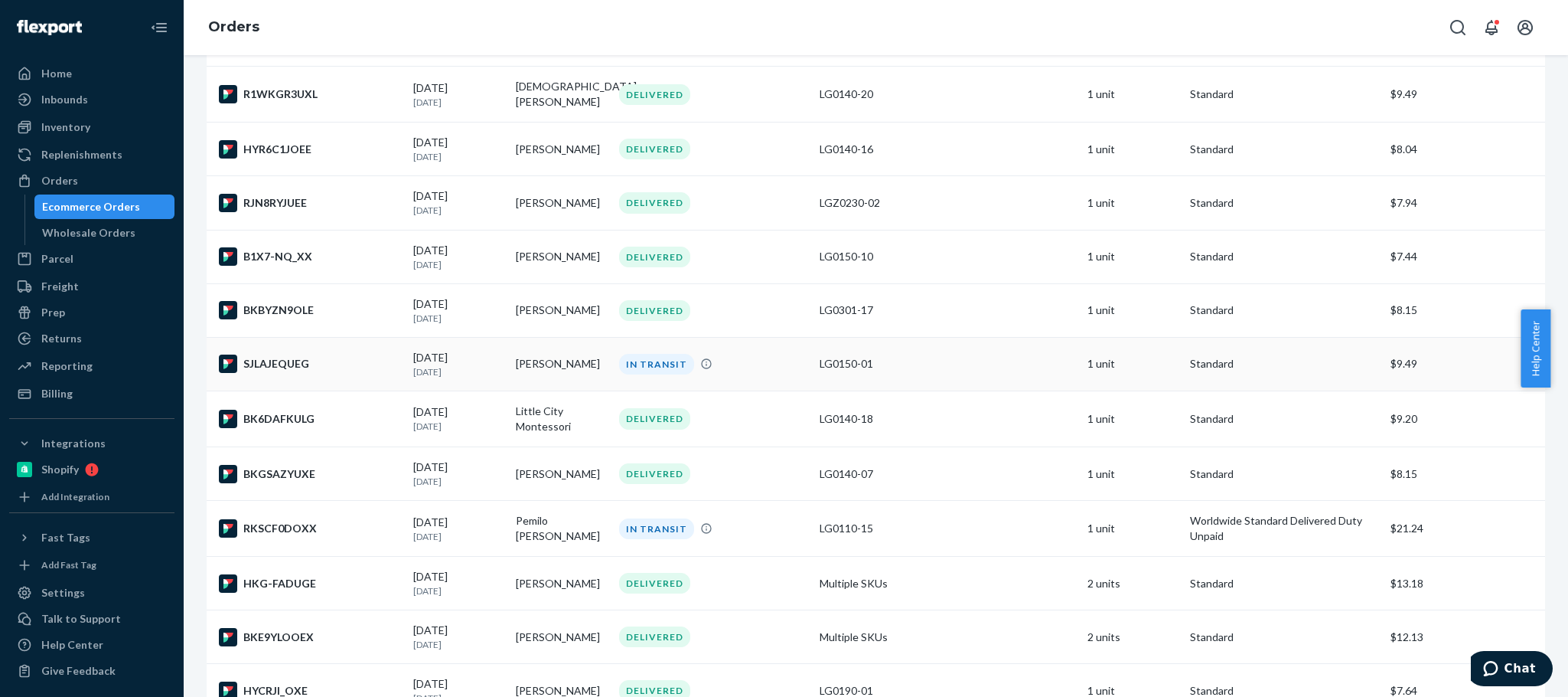
click at [409, 379] on td "[DATE] [DATE]" at bounding box center [458, 364] width 102 height 54
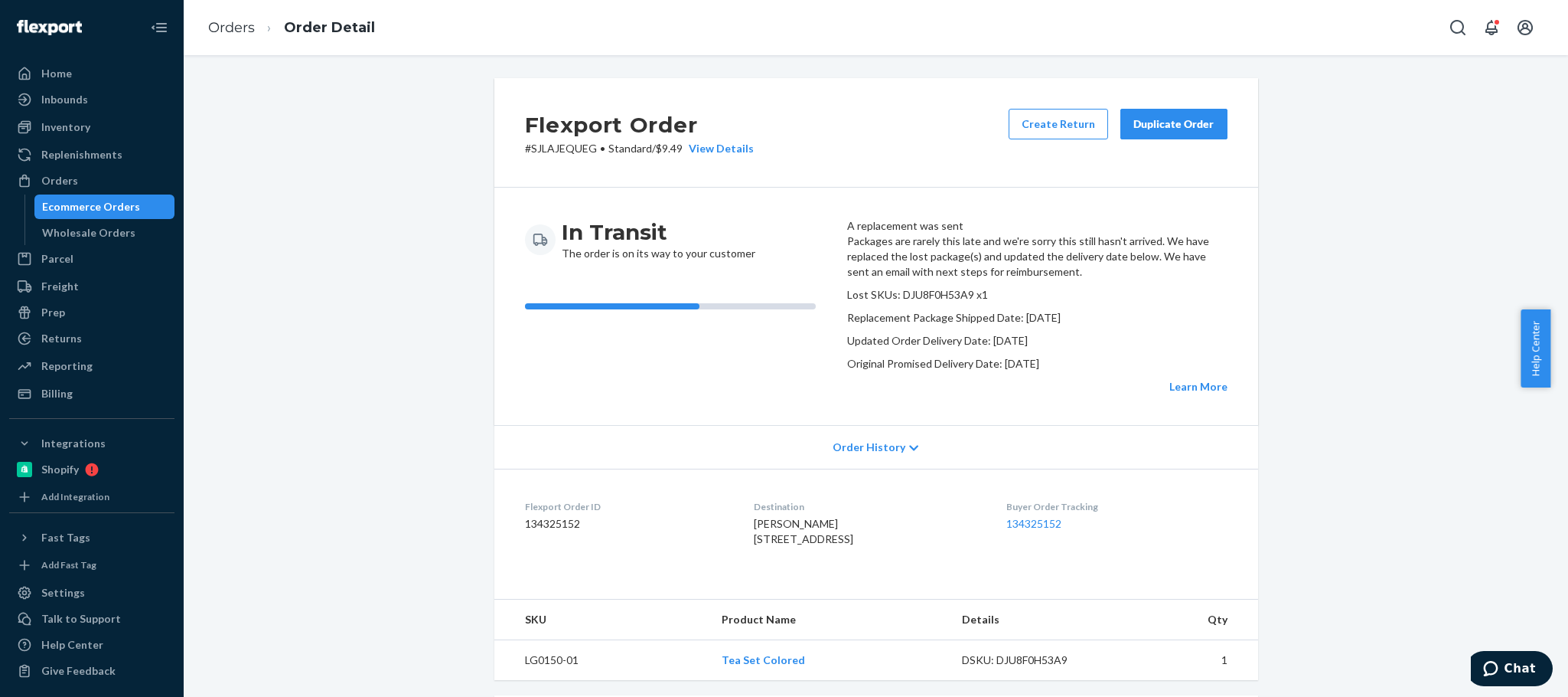
drag, startPoint x: 1093, startPoint y: 402, endPoint x: 849, endPoint y: 280, distance: 272.8
click at [849, 280] on div "Packages are rarely this late and we're sorry this still hasn't arrived. We hav…" at bounding box center [1037, 314] width 380 height 161
copy div "Packages are rarely this late and we're sorry this still hasn't arrived. We hav…"
click at [1304, 402] on div "Flexport Order # SJLAJEQUEG • Standard / $9.49 View Details Create Return Dupli…" at bounding box center [876, 551] width 1362 height 947
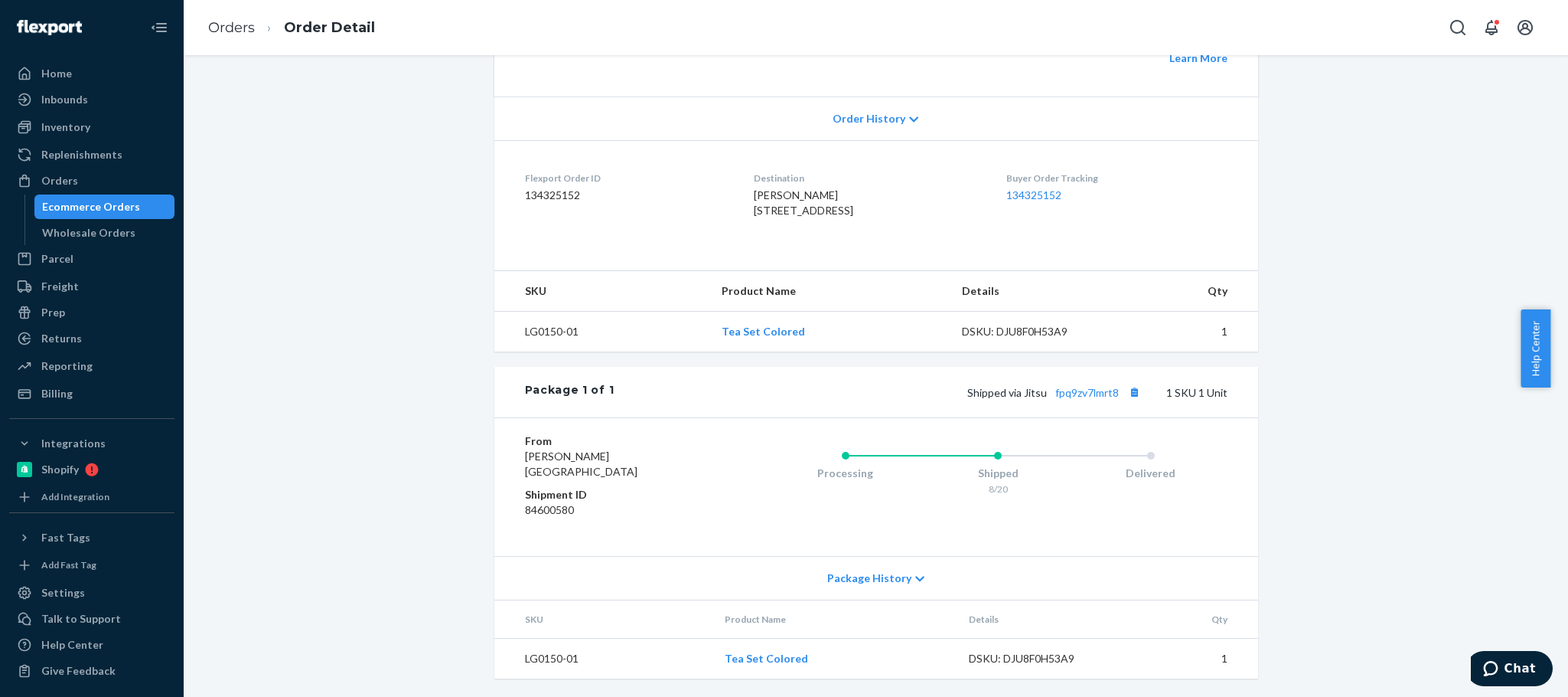
scroll to position [400, 0]
click at [1063, 396] on link "fpq9zv7lmrt8" at bounding box center [1087, 392] width 64 height 13
drag, startPoint x: 778, startPoint y: 156, endPoint x: 744, endPoint y: 168, distance: 36.1
click at [754, 187] on div "[PERSON_NAME] [STREET_ADDRESS]" at bounding box center [868, 202] width 228 height 31
drag, startPoint x: 592, startPoint y: 328, endPoint x: 483, endPoint y: 317, distance: 109.6
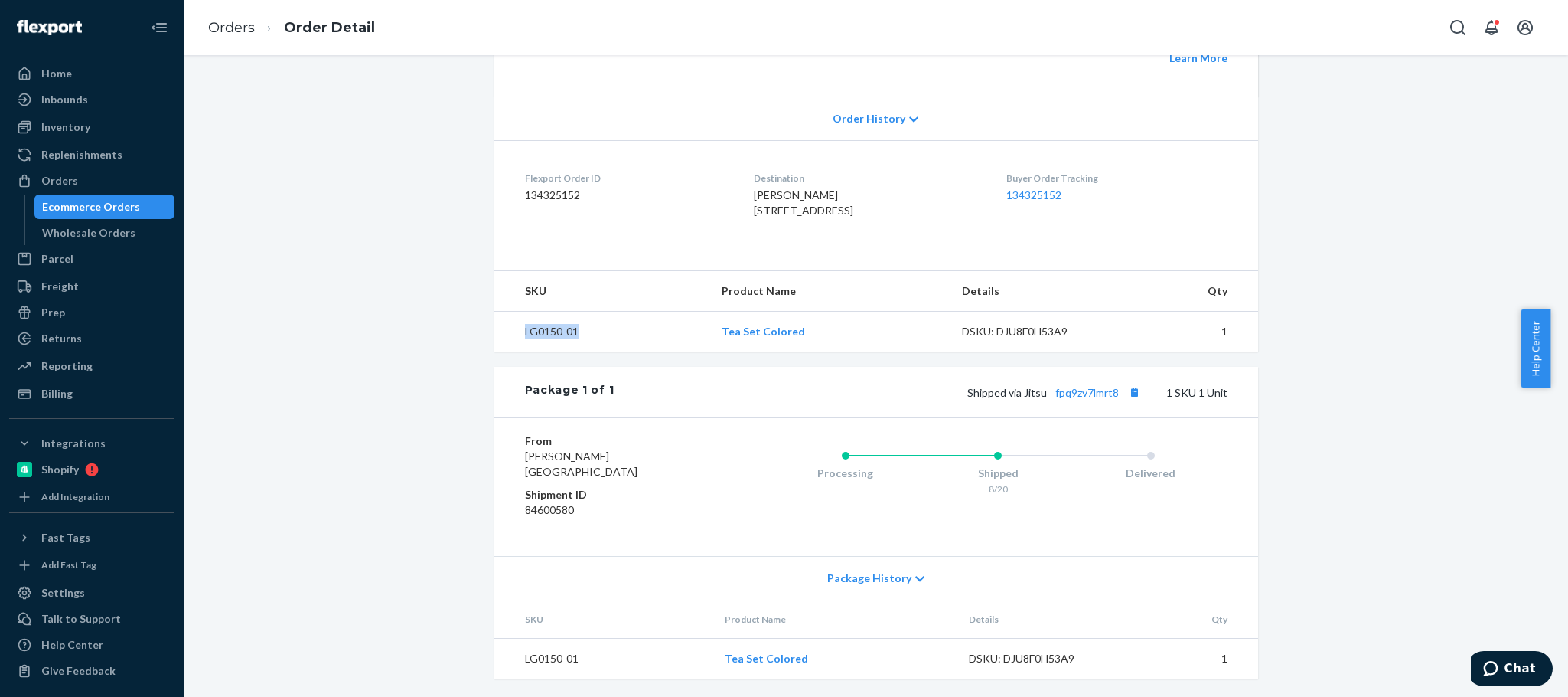
click at [483, 317] on div "Flexport Order # SJLAJEQUEG • Standard / $9.49 View Details Create Return Dupli…" at bounding box center [875, 213] width 786 height 929
copy table "SKU Product Name Details Qty LG0150-01"
click at [1127, 393] on button "Copy tracking number" at bounding box center [1134, 391] width 20 height 20
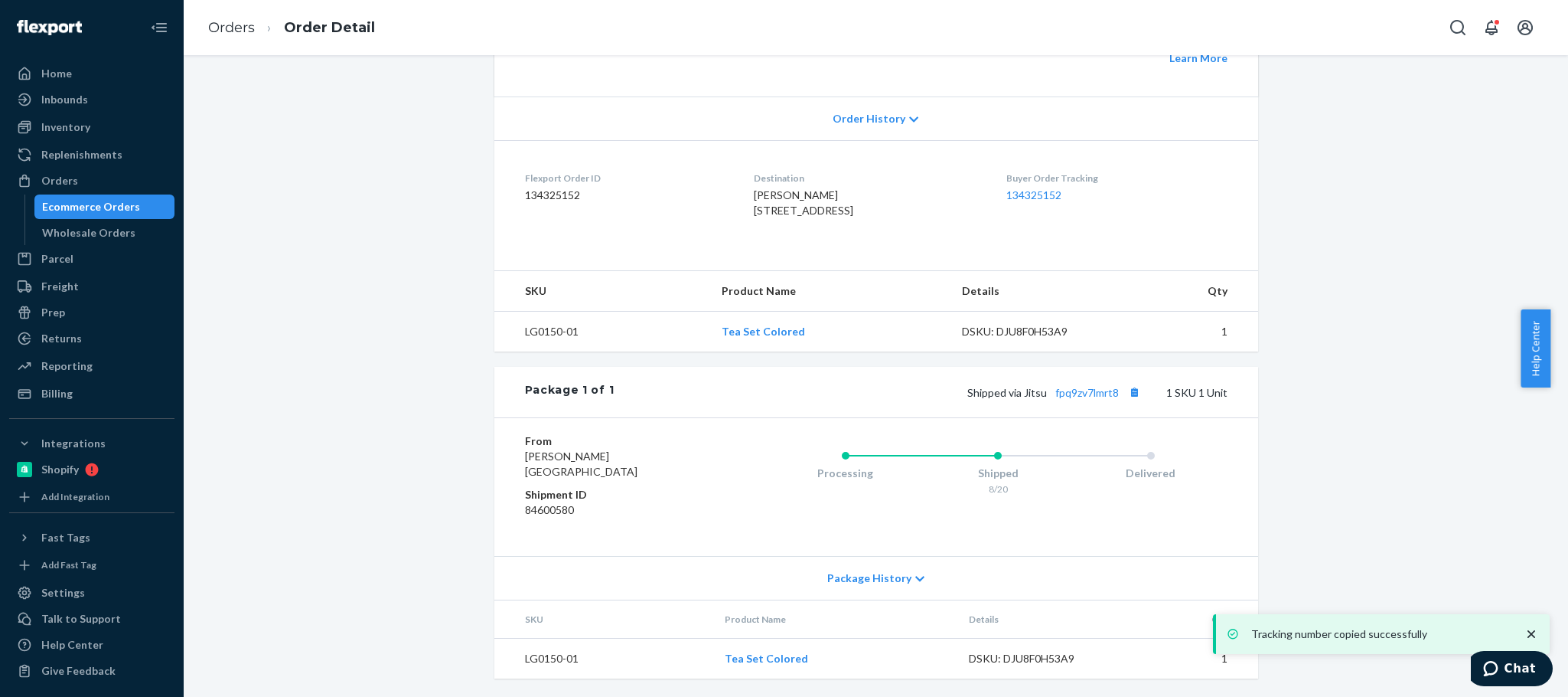
click at [361, 161] on div "Flexport Order # SJLAJEQUEG • Standard / $9.49 View Details Create Return Dupli…" at bounding box center [876, 223] width 1362 height 947
